Goal: Task Accomplishment & Management: Use online tool/utility

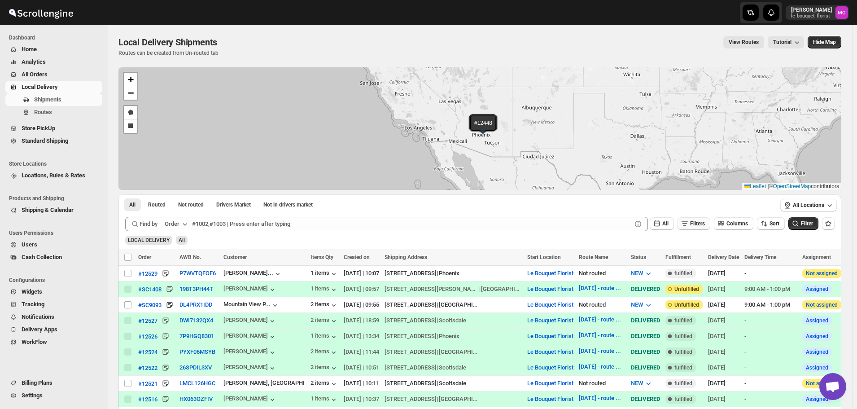
click at [699, 218] on button "Filters" at bounding box center [694, 223] width 33 height 13
click at [711, 256] on span "Add Filter" at bounding box center [701, 258] width 23 height 7
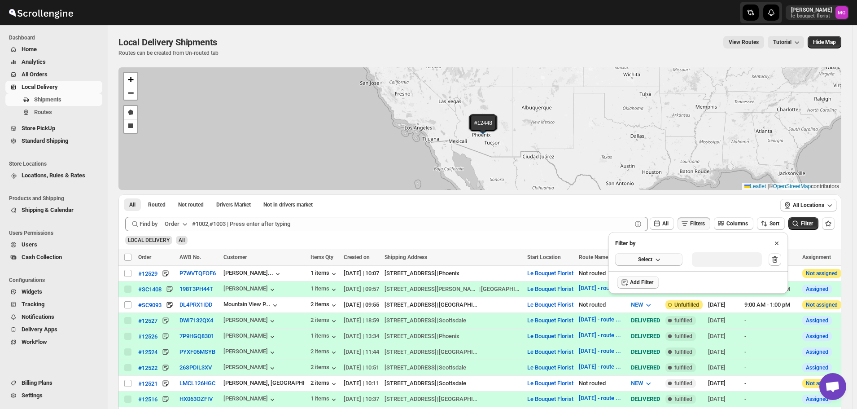
click at [652, 261] on span "Select" at bounding box center [645, 259] width 14 height 7
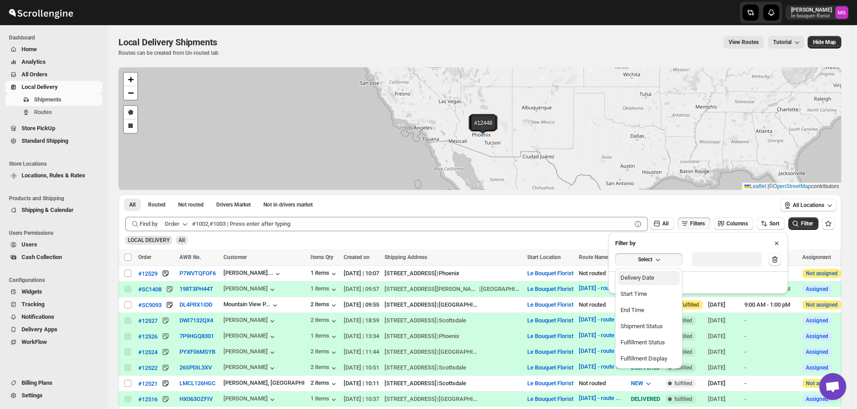
click at [651, 277] on div "Delivery Date" at bounding box center [638, 277] width 34 height 9
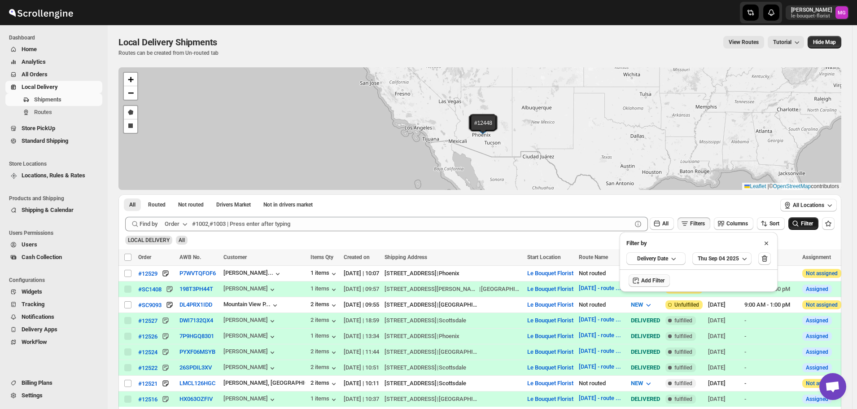
click at [812, 223] on span "Filter" at bounding box center [807, 223] width 12 height 6
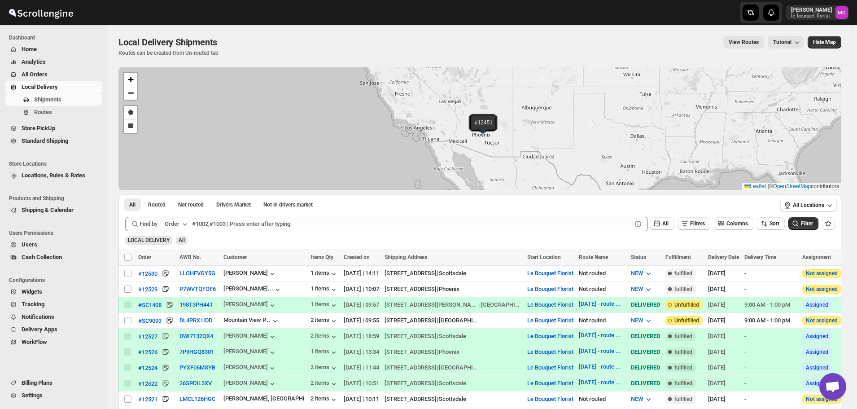
click at [700, 223] on span "Filters" at bounding box center [697, 223] width 15 height 6
click at [705, 259] on span "Add Filter" at bounding box center [701, 258] width 23 height 7
click at [653, 259] on button "Select" at bounding box center [648, 259] width 67 height 13
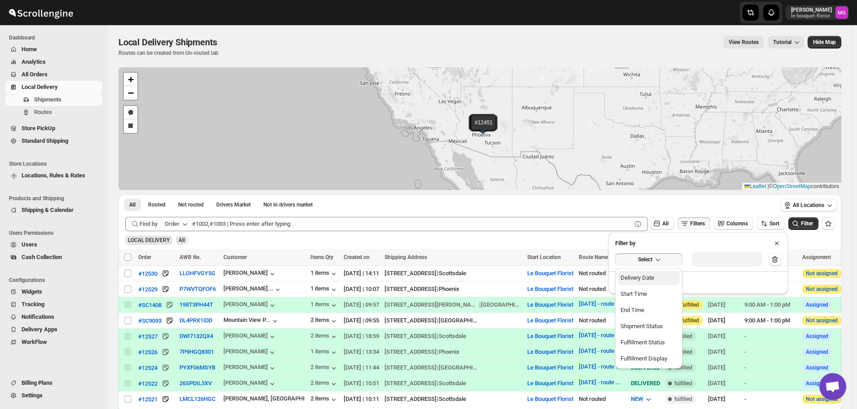
click at [653, 278] on div "Delivery Date" at bounding box center [638, 277] width 34 height 9
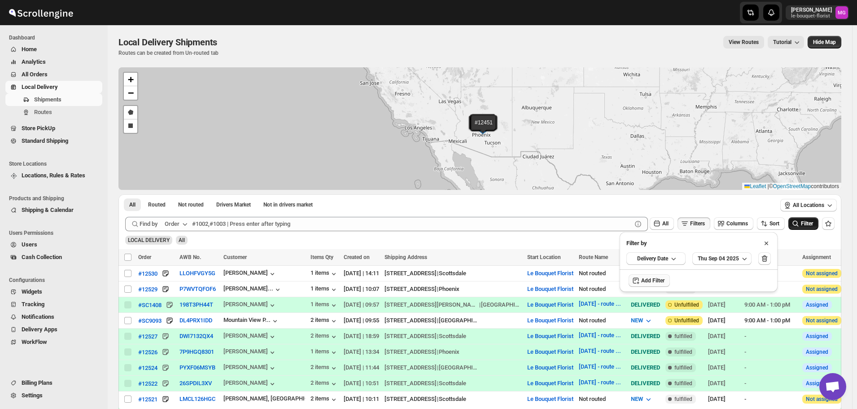
click at [795, 220] on button "Filter" at bounding box center [804, 223] width 30 height 13
click at [128, 272] on input "Select shipment" at bounding box center [127, 273] width 7 height 7
checkbox input "true"
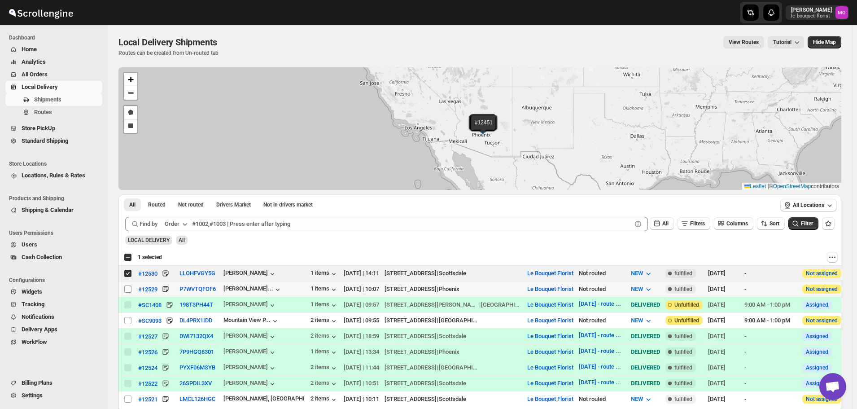
click at [129, 289] on input "Select shipment" at bounding box center [127, 288] width 7 height 7
checkbox input "true"
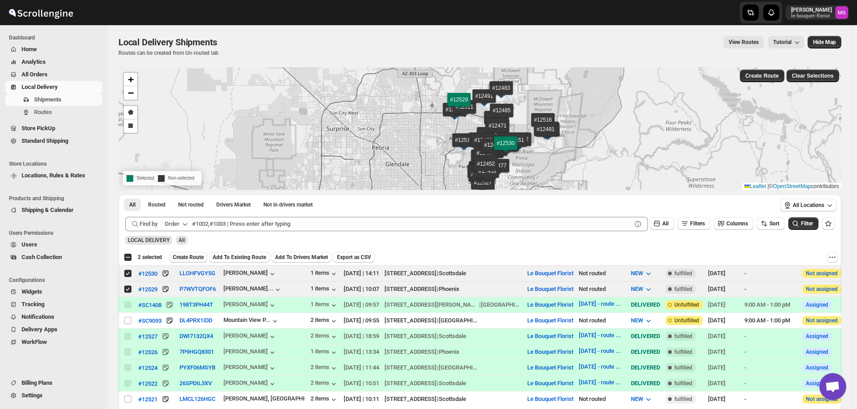
click at [183, 259] on span "Create Route" at bounding box center [188, 257] width 31 height 7
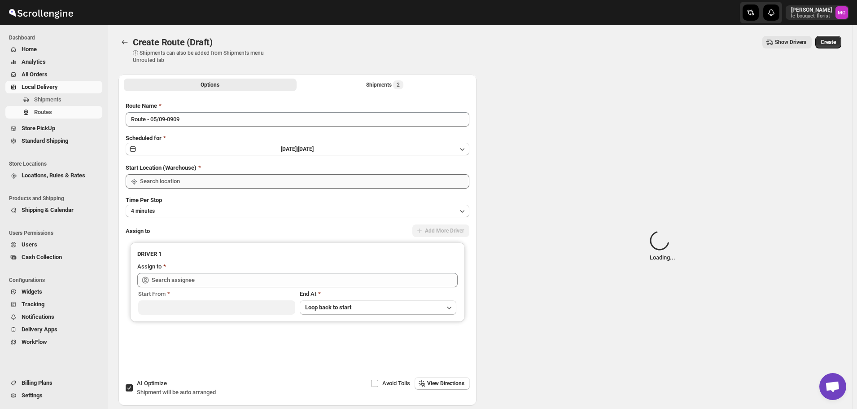
type input "Le Bouquet Florist"
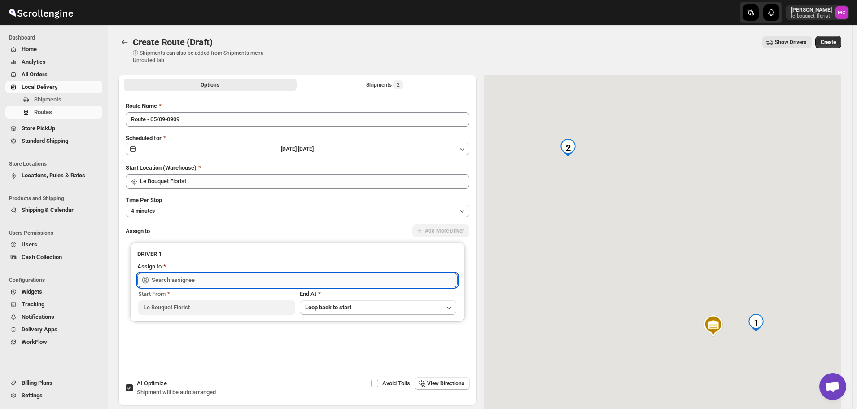
click at [182, 284] on input "text" at bounding box center [305, 280] width 306 height 14
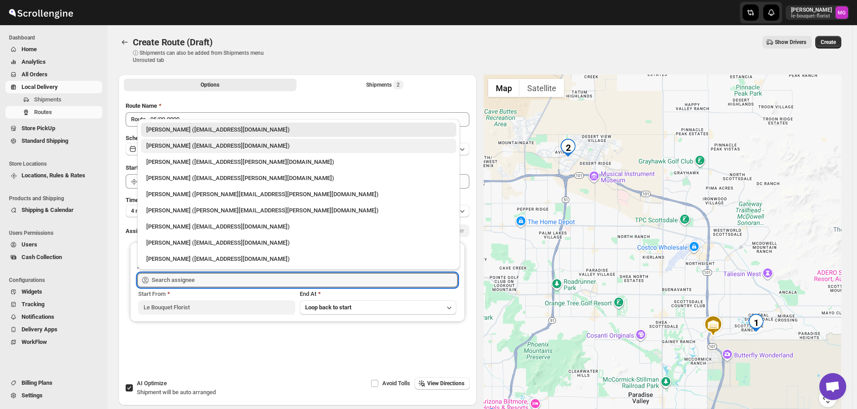
click at [181, 148] on div "[PERSON_NAME] ([EMAIL_ADDRESS][DOMAIN_NAME])" at bounding box center [298, 145] width 305 height 9
type input "[PERSON_NAME] ([EMAIL_ADDRESS][DOMAIN_NAME])"
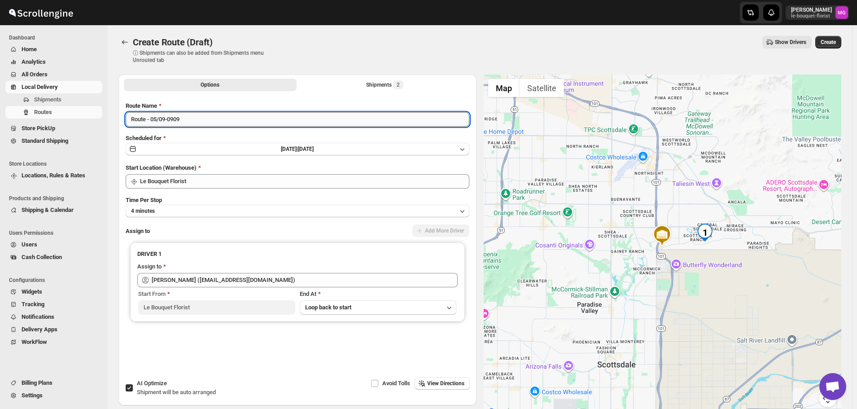
drag, startPoint x: 206, startPoint y: 122, endPoint x: 149, endPoint y: 120, distance: 57.5
click at [149, 120] on input "Route - 05/09-0909" at bounding box center [298, 119] width 344 height 14
click at [149, 118] on input "Route [DATE]" at bounding box center [298, 119] width 344 height 14
type input "Route 1 [DATE]"
click at [833, 40] on span "Create" at bounding box center [828, 42] width 15 height 7
